Goal: Information Seeking & Learning: Find specific fact

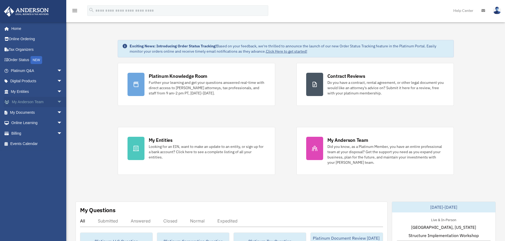
click at [57, 102] on span "arrow_drop_down" at bounding box center [62, 102] width 11 height 11
click at [28, 28] on link "Home" at bounding box center [37, 28] width 67 height 11
click at [465, 11] on link "Help Center" at bounding box center [463, 10] width 28 height 21
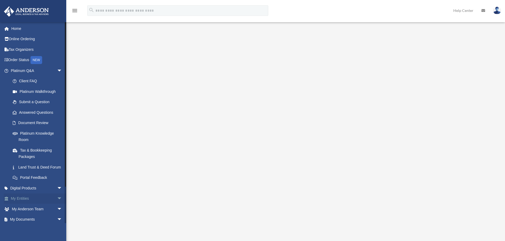
click at [57, 202] on span "arrow_drop_down" at bounding box center [62, 199] width 11 height 11
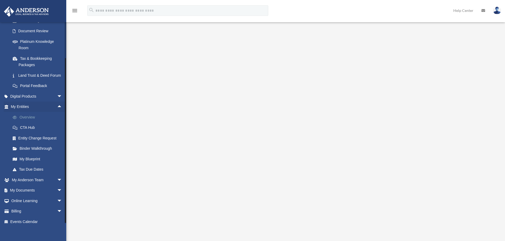
scroll to position [103, 0]
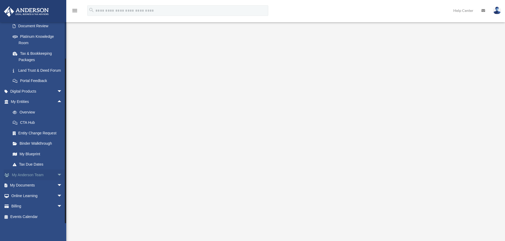
click at [57, 173] on span "arrow_drop_down" at bounding box center [62, 175] width 11 height 11
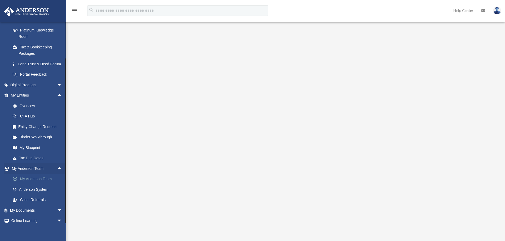
click at [45, 185] on link "My Anderson Team" at bounding box center [38, 179] width 63 height 11
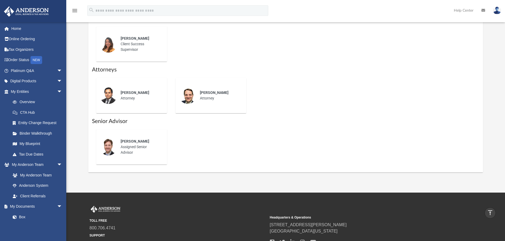
scroll to position [267, 0]
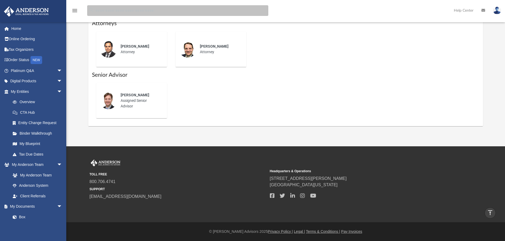
click at [106, 12] on input "search" at bounding box center [177, 10] width 181 height 11
type input "**********"
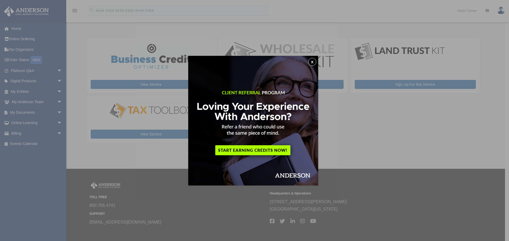
click at [315, 62] on button "x" at bounding box center [312, 62] width 8 height 8
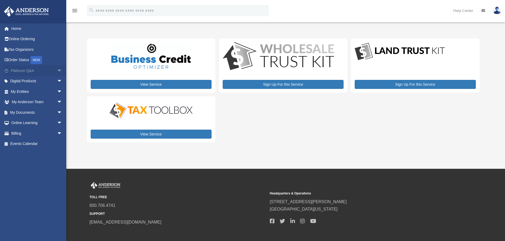
click at [57, 72] on span "arrow_drop_down" at bounding box center [62, 70] width 11 height 11
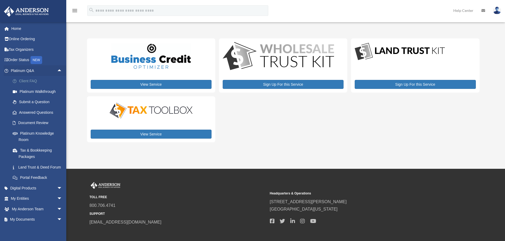
click at [30, 82] on link "Client FAQ" at bounding box center [38, 81] width 63 height 11
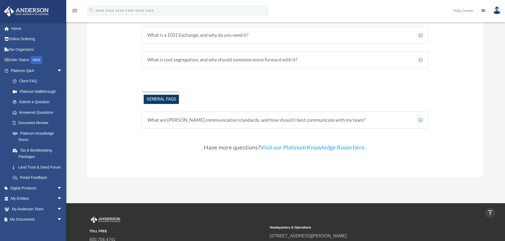
scroll to position [1116, 0]
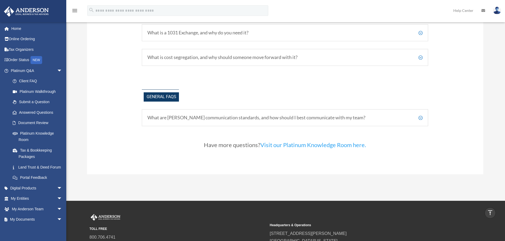
click at [362, 117] on h5 "What are [PERSON_NAME] communication standards, and how should I best communica…" at bounding box center [284, 118] width 275 height 6
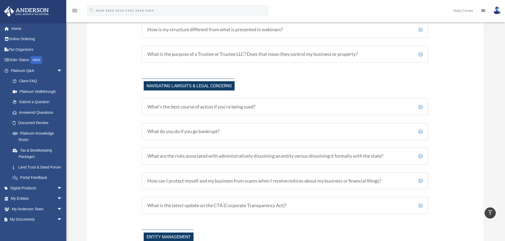
scroll to position [410, 0]
